Goal: Transaction & Acquisition: Purchase product/service

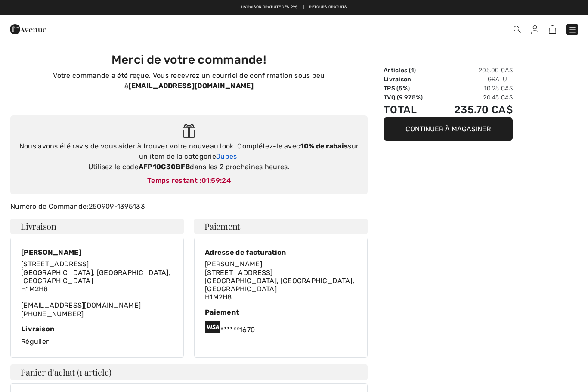
click at [232, 157] on link "Jupes" at bounding box center [226, 156] width 21 height 8
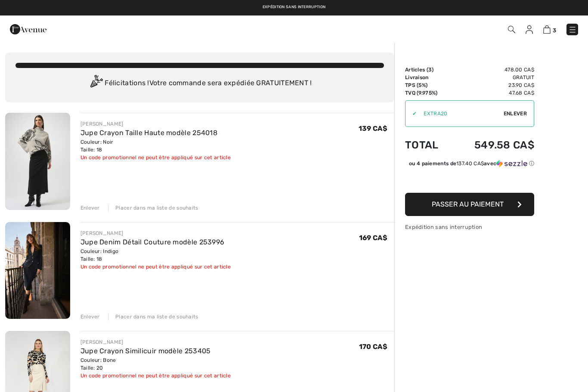
click at [517, 113] on span "Enlever" at bounding box center [515, 114] width 23 height 8
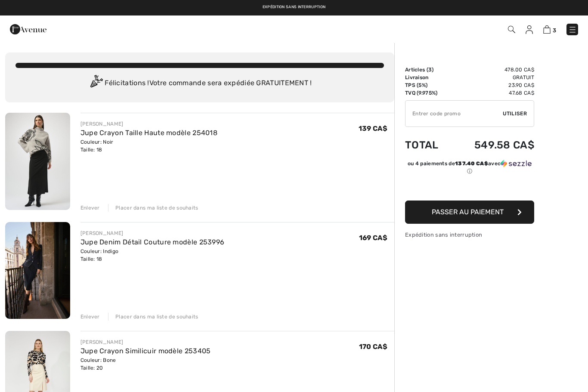
click at [430, 114] on input "TEXT" at bounding box center [454, 114] width 97 height 26
click at [418, 112] on input "TEXT" at bounding box center [454, 114] width 97 height 26
click at [424, 118] on input "TEXT" at bounding box center [454, 114] width 97 height 26
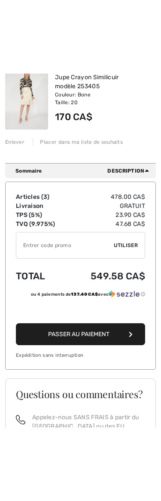
scroll to position [295, 0]
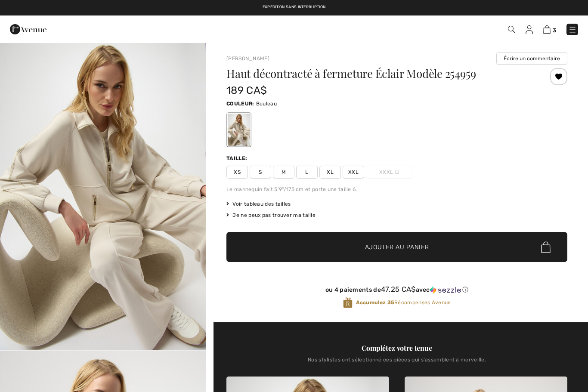
checkbox input "true"
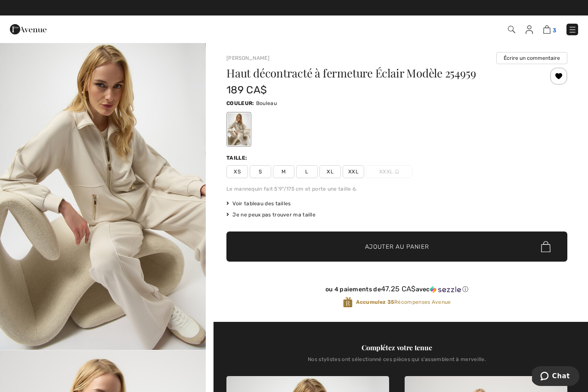
click at [550, 33] on img at bounding box center [546, 29] width 7 height 8
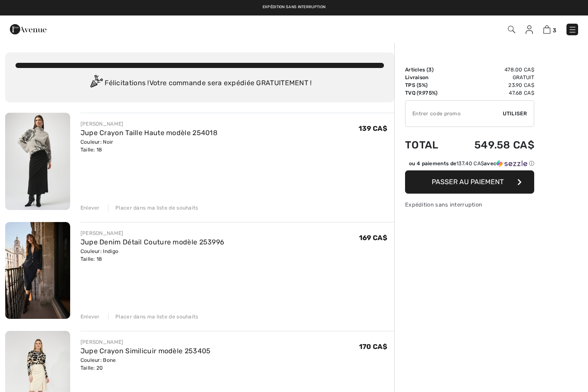
checkbox input "true"
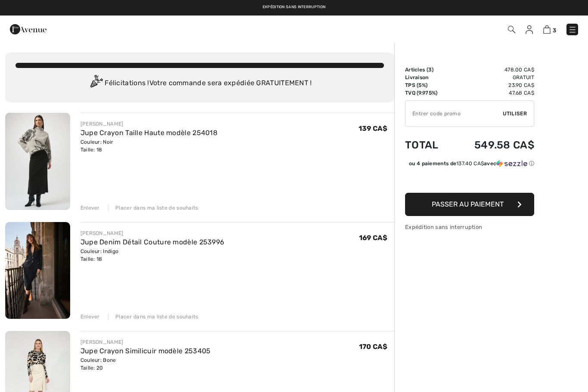
click at [93, 322] on div "JOSEPH RIBKOFF Jupe Crayon Taille Haute modèle 254018 Couleur: Noir Taille: 18 …" at bounding box center [199, 366] width 389 height 507
click at [88, 319] on div "Enlever" at bounding box center [90, 317] width 19 height 8
